Goal: Find specific page/section: Find specific page/section

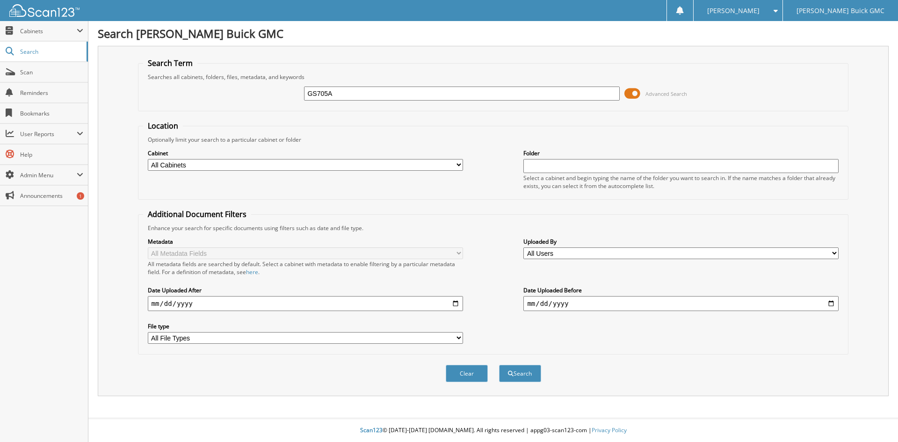
type input "GS705A"
click at [499, 365] on button "Search" at bounding box center [520, 373] width 42 height 17
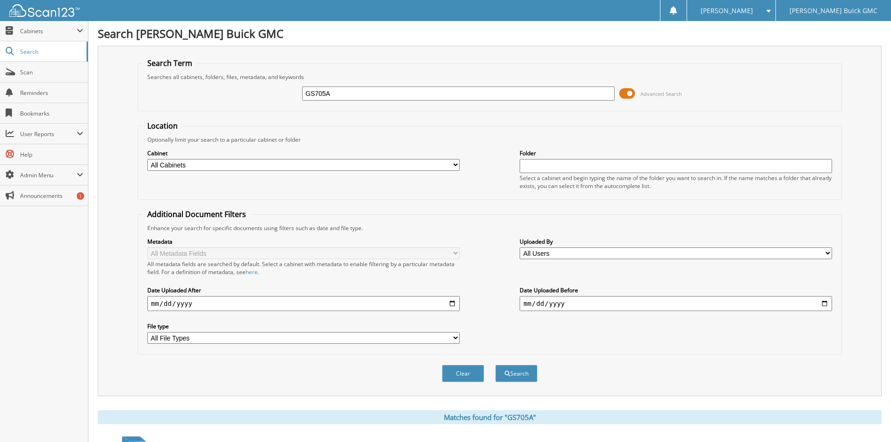
click at [410, 165] on select "All Cabinets ACCOUNTS PAYABLE BANK STATEMENTS CAR DEALS DAILY BANK DEAD DEALS D…" at bounding box center [303, 165] width 313 height 12
select select "22700"
click at [147, 159] on select "All Cabinets ACCOUNTS PAYABLE BANK STATEMENTS CAR DEALS DAILY BANK DEAD DEALS D…" at bounding box center [303, 165] width 313 height 12
drag, startPoint x: 470, startPoint y: 380, endPoint x: 467, endPoint y: 372, distance: 8.8
click at [470, 380] on button "Clear" at bounding box center [463, 373] width 42 height 17
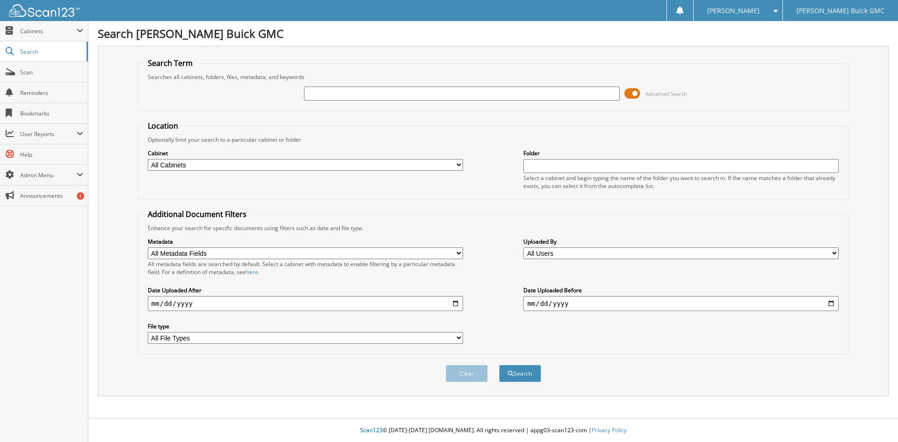
click at [388, 163] on select "All Cabinets ACCOUNTS PAYABLE BANK STATEMENTS CAR DEALS DAILY BANK DEAD DEALS D…" at bounding box center [305, 165] width 315 height 12
select select "22700"
click at [148, 159] on select "All Cabinets ACCOUNTS PAYABLE BANK STATEMENTS CAR DEALS DAILY BANK DEAD DEALS D…" at bounding box center [305, 165] width 315 height 12
click at [353, 96] on input "text" at bounding box center [461, 94] width 315 height 14
type input "GS705A"
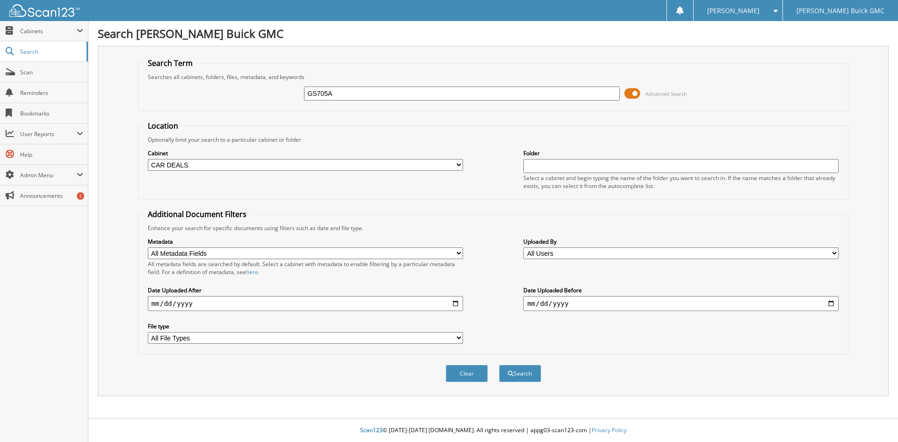
click at [499, 365] on button "Search" at bounding box center [520, 373] width 42 height 17
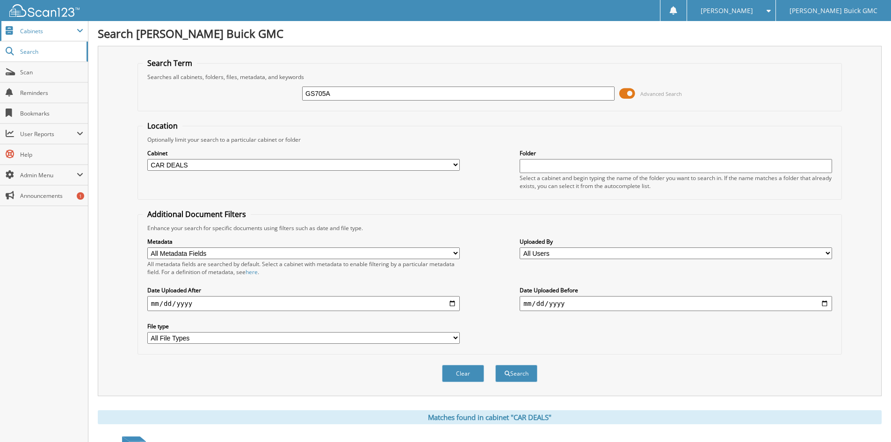
click at [45, 32] on span "Cabinets" at bounding box center [48, 31] width 57 height 8
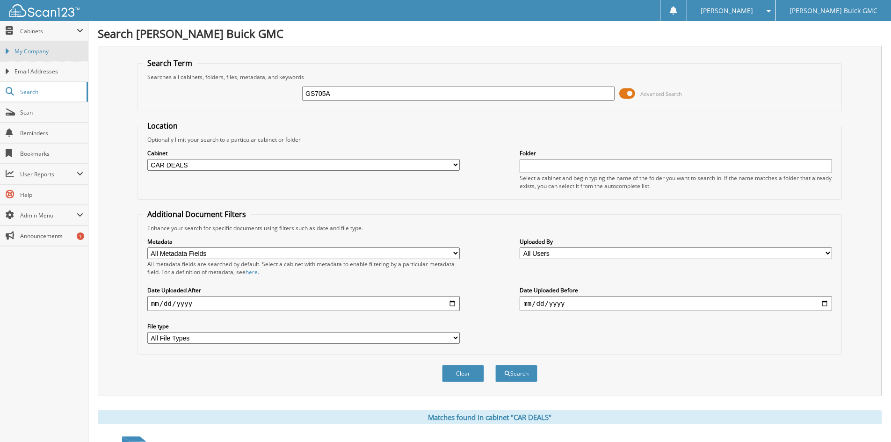
click at [39, 50] on span "My Company" at bounding box center [49, 51] width 69 height 8
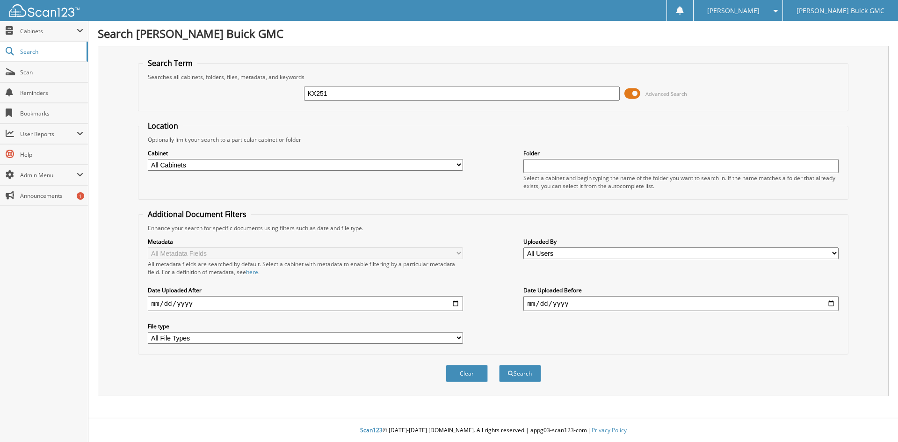
type input "KX251"
click at [499, 365] on button "Search" at bounding box center [520, 373] width 42 height 17
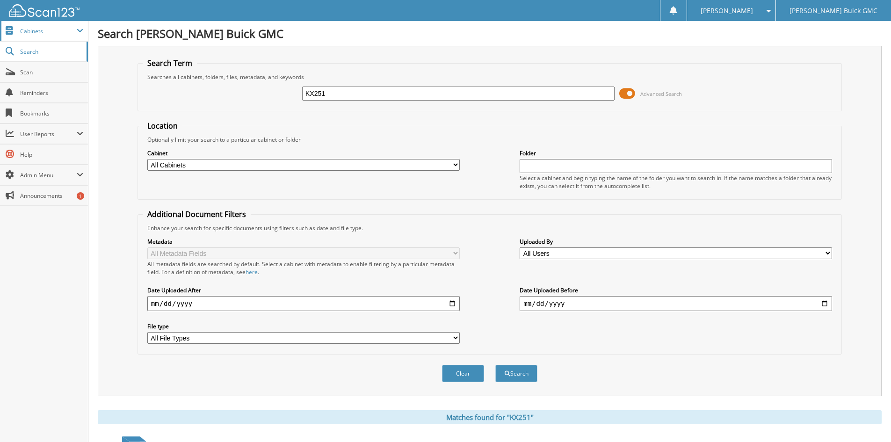
click at [37, 35] on span "Cabinets" at bounding box center [44, 31] width 88 height 20
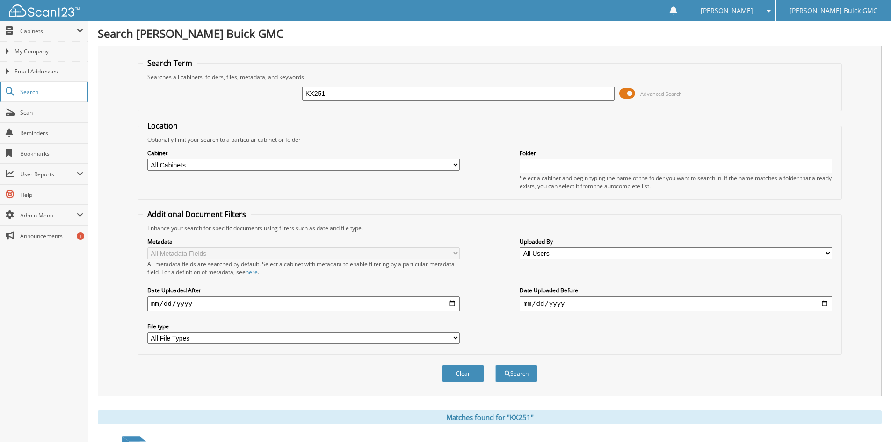
click at [32, 92] on span "Search" at bounding box center [51, 92] width 62 height 8
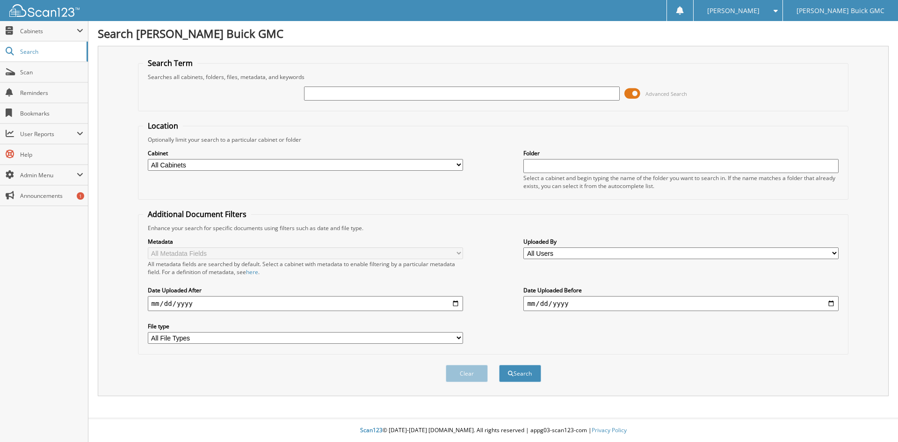
click at [48, 36] on span "Cabinets" at bounding box center [44, 31] width 88 height 20
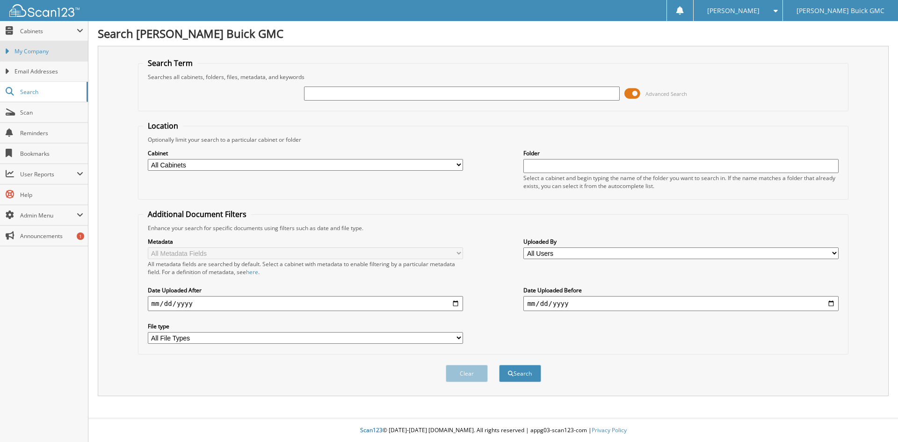
click at [44, 47] on link "My Company" at bounding box center [44, 51] width 88 height 20
